Goal: Obtain resource: Download file/media

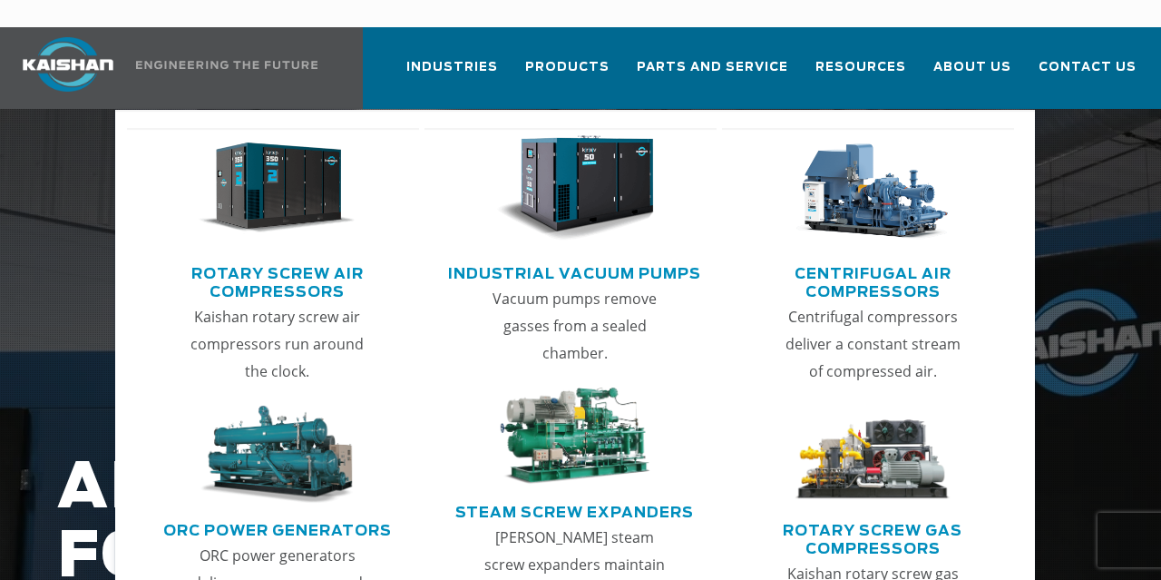
click at [278, 258] on link "Rotary Screw Air Compressors" at bounding box center [277, 280] width 283 height 45
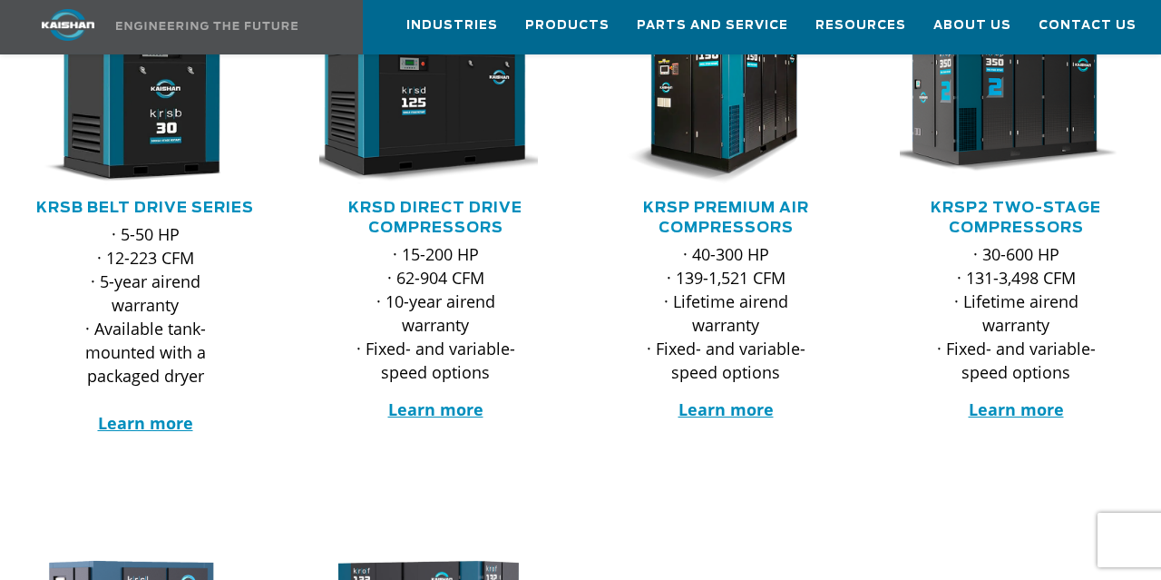
scroll to position [283, 0]
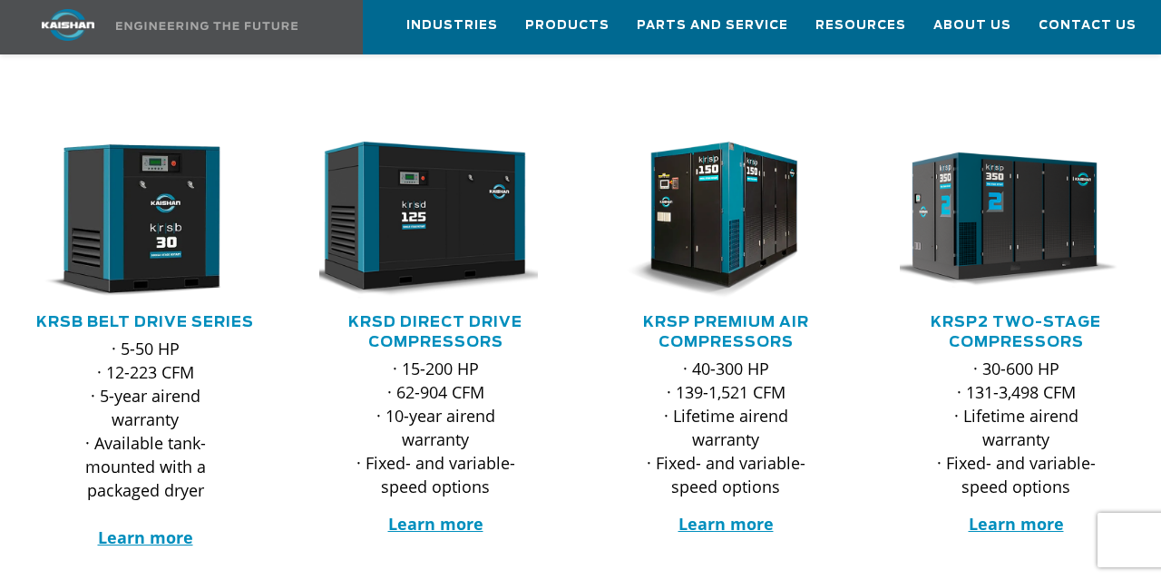
click at [1013, 312] on h5 "KRSP2 Two-Stage Compressors" at bounding box center [1016, 332] width 254 height 40
click at [1017, 315] on link "KRSP2 Two-Stage Compressors" at bounding box center [1016, 332] width 171 height 34
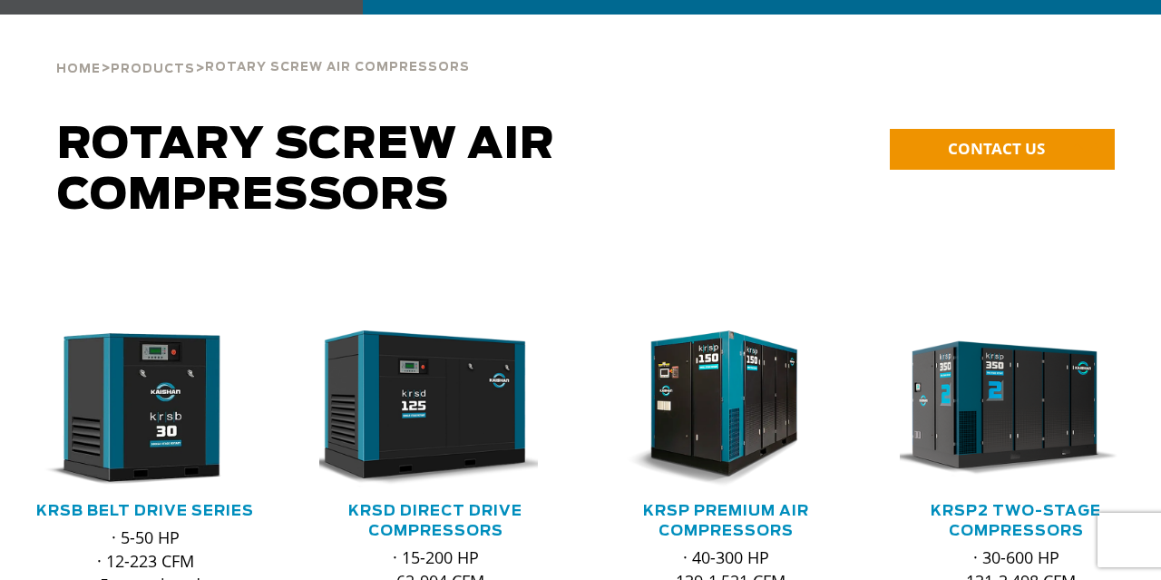
scroll to position [0, 0]
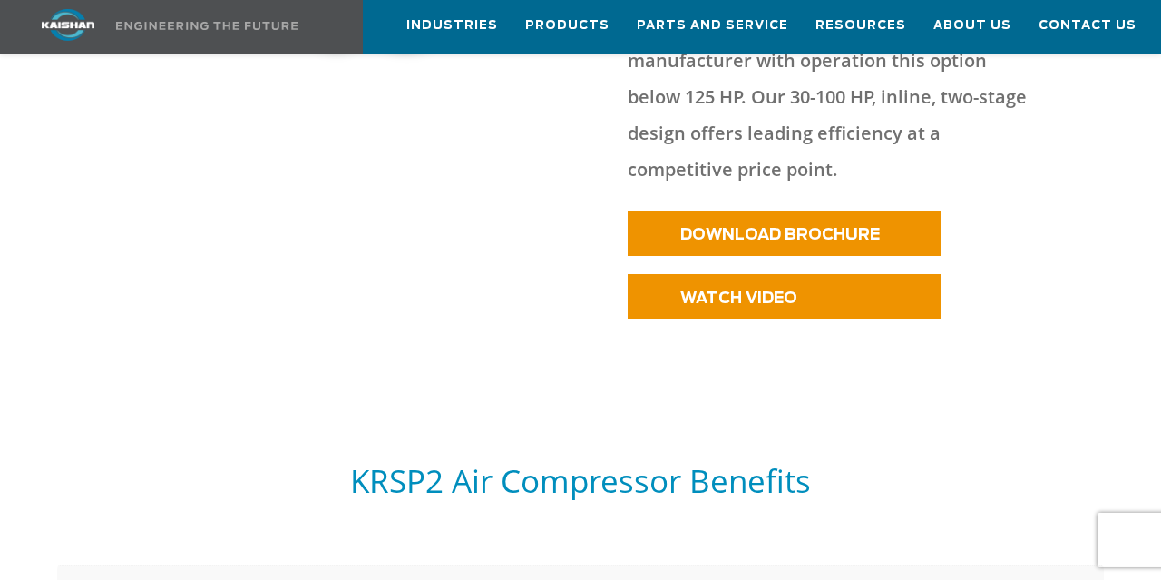
scroll to position [943, 0]
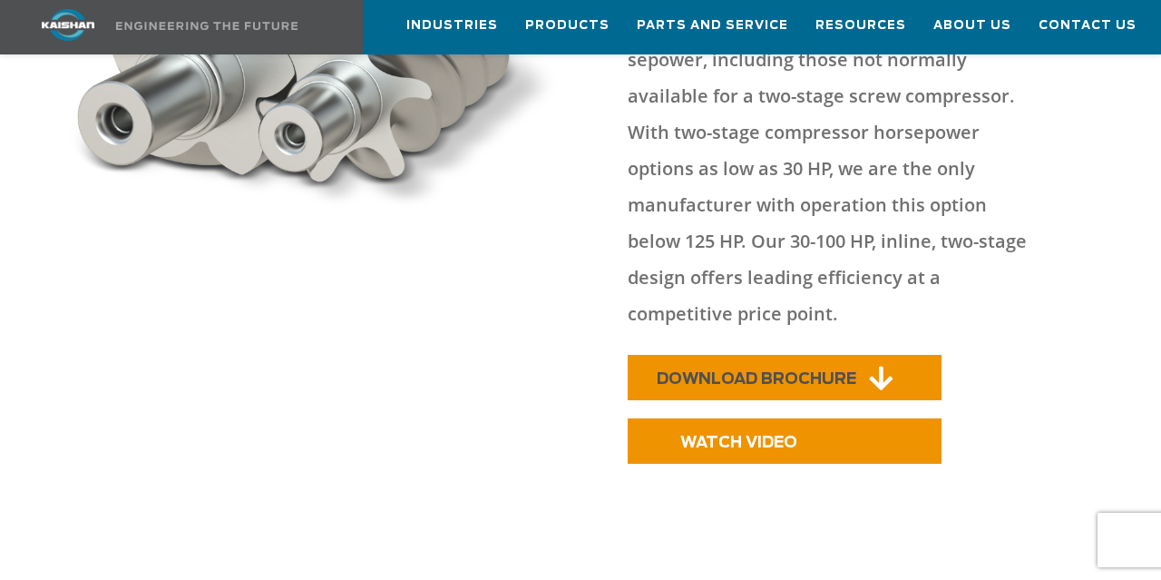
click at [817, 371] on span "DOWNLOAD BROCHURE" at bounding box center [757, 378] width 200 height 15
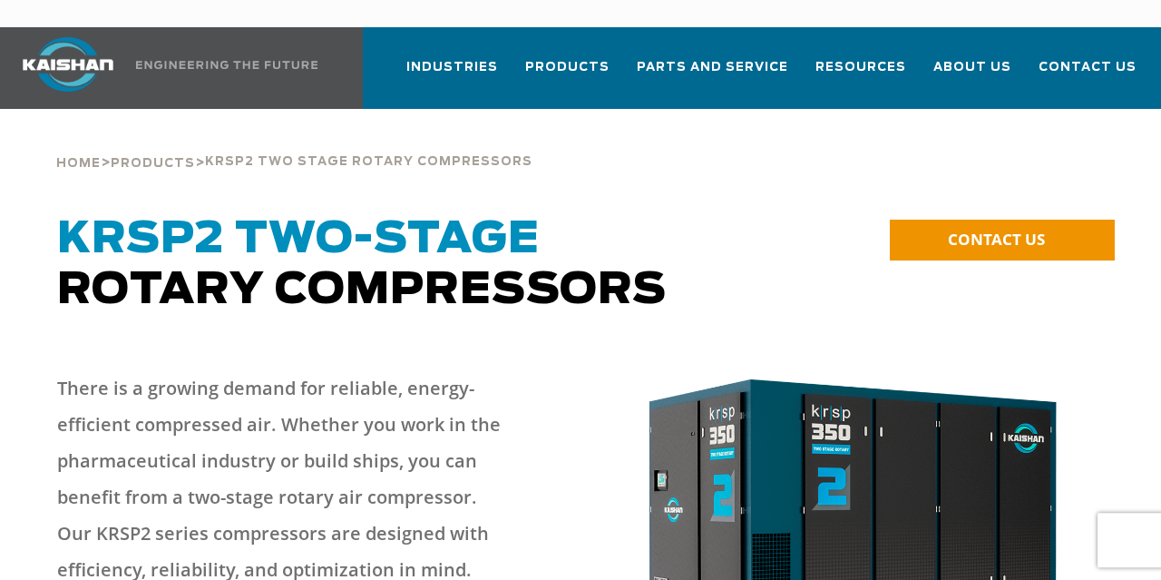
scroll to position [0, 0]
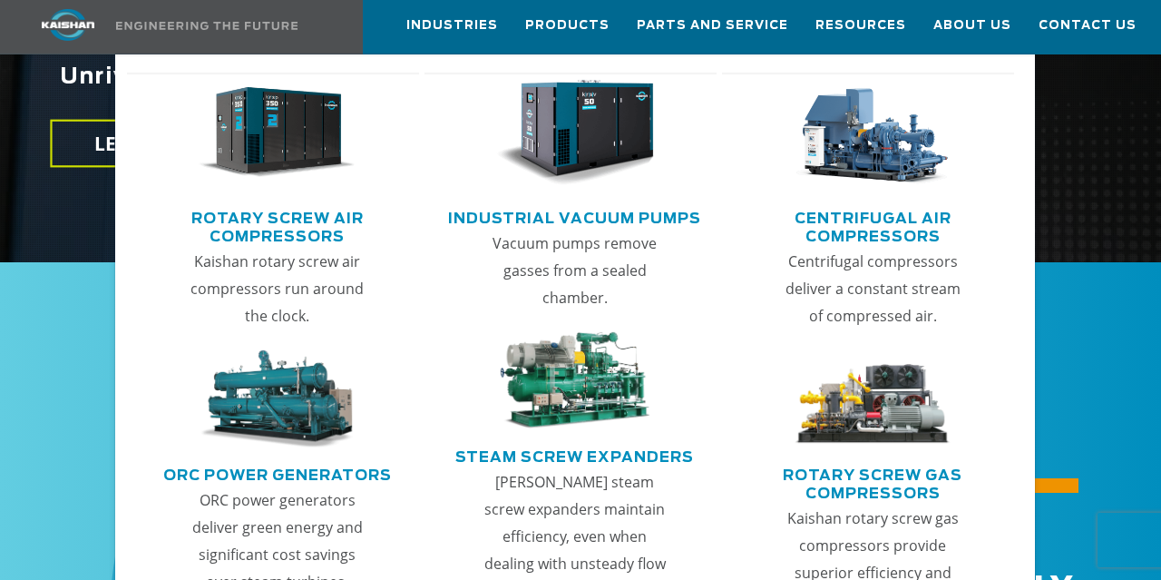
scroll to position [566, 0]
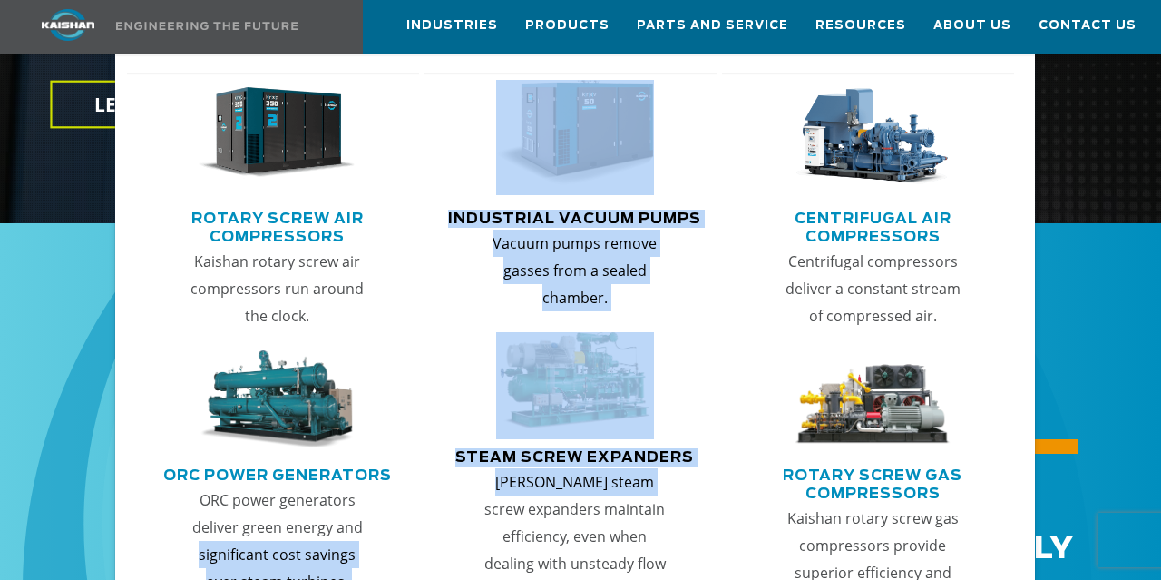
drag, startPoint x: 382, startPoint y: 536, endPoint x: 425, endPoint y: 502, distance: 54.8
click at [425, 502] on ul "Rotary Screw Air Compressors Kaishan rotary screw air compressors run around th…" at bounding box center [575, 349] width 920 height 590
click at [874, 223] on link "Centrifugal Air Compressors" at bounding box center [872, 224] width 283 height 45
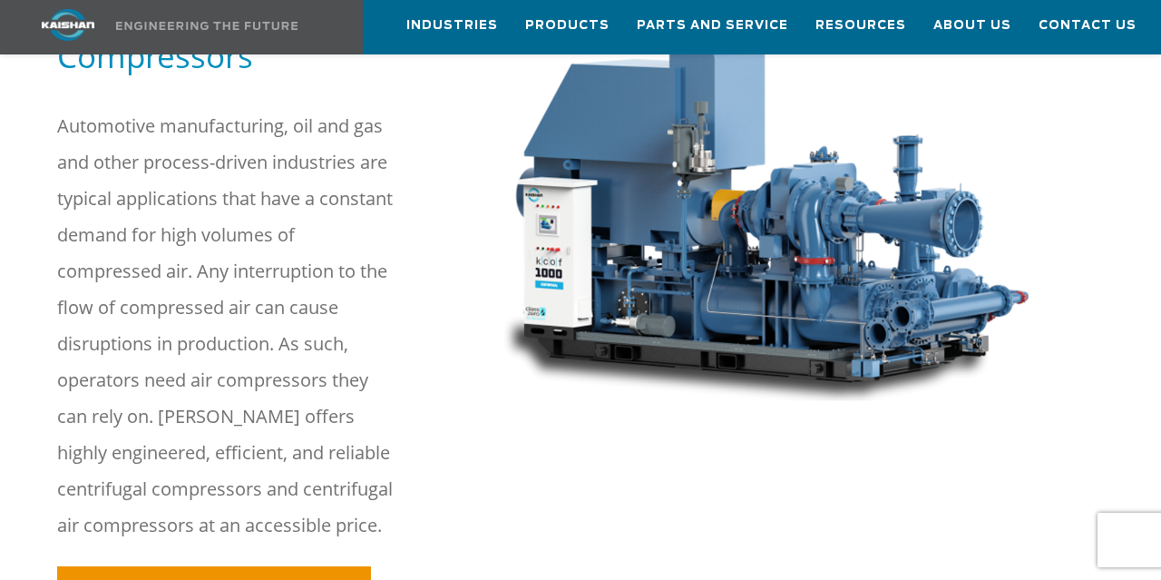
scroll to position [283, 0]
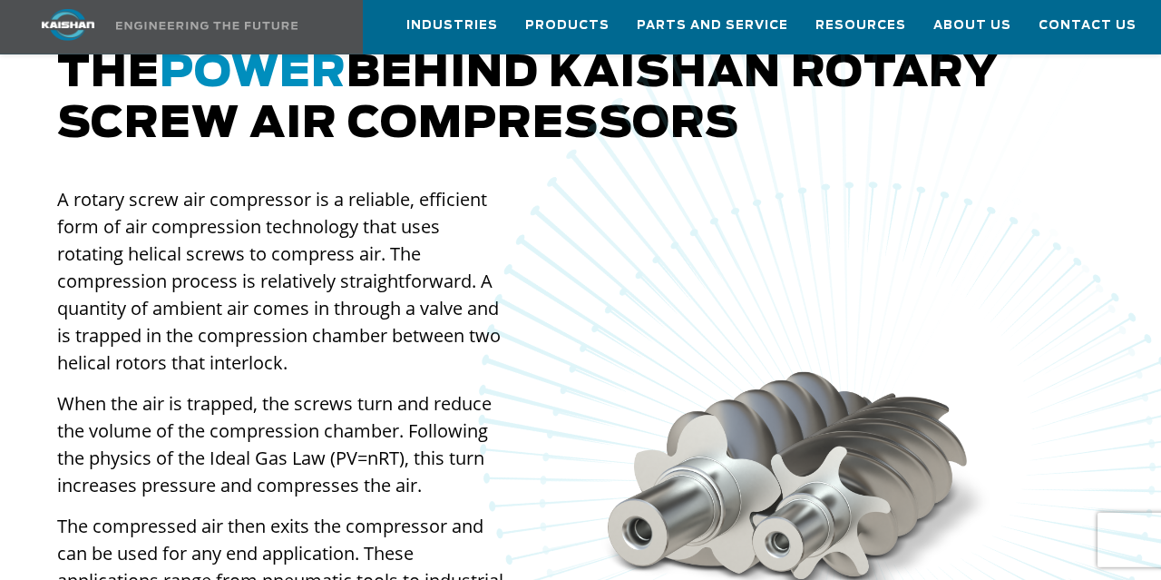
scroll to position [1321, 0]
